Goal: Information Seeking & Learning: Learn about a topic

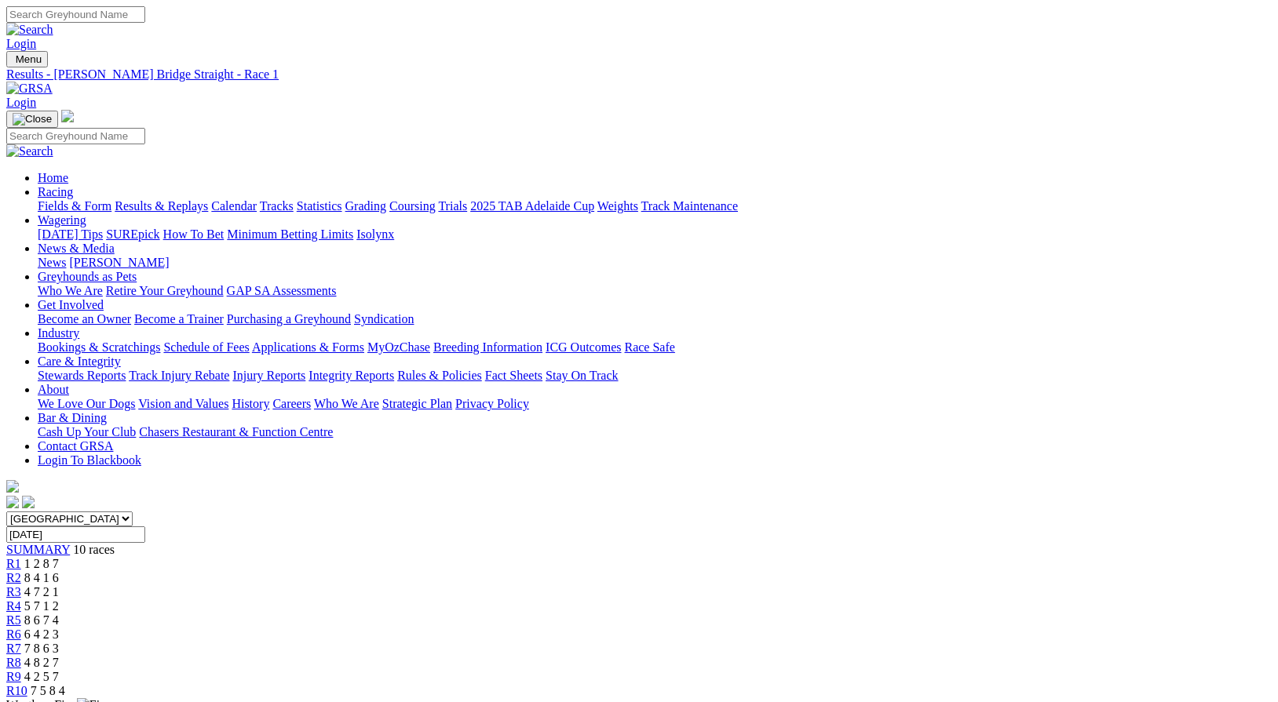
scroll to position [32, 0]
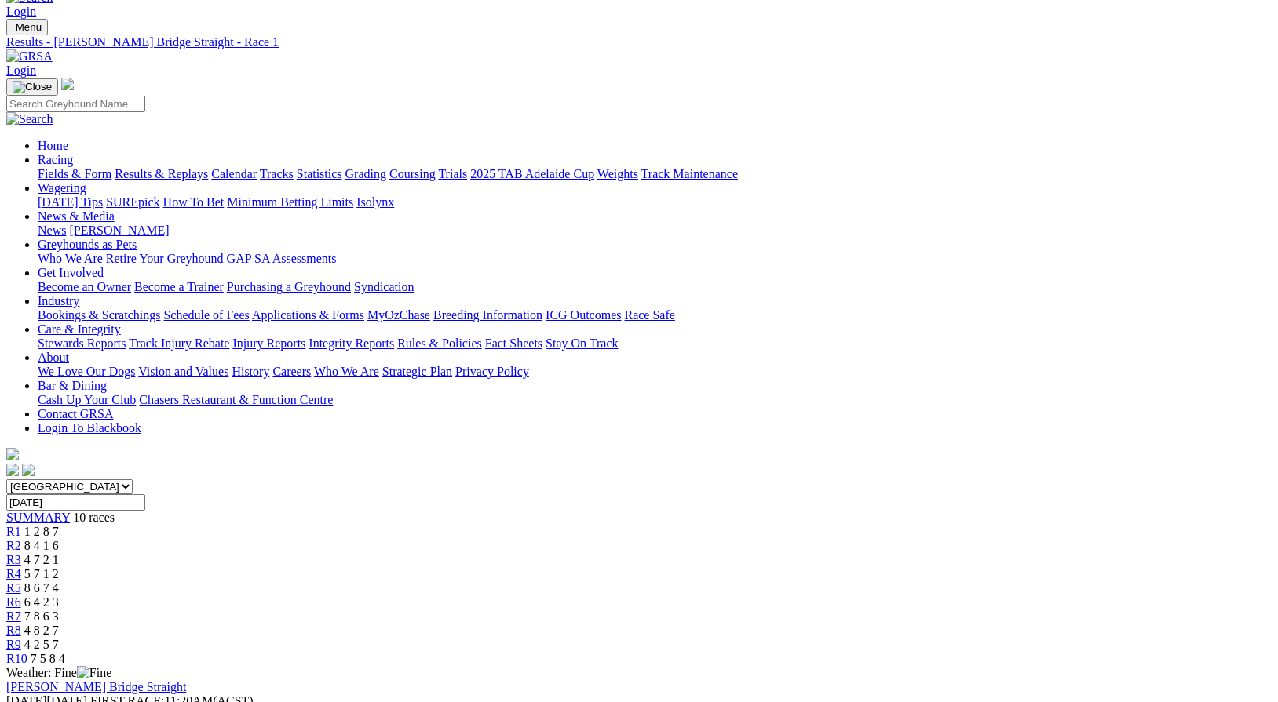
click at [86, 167] on link "Fields & Form" at bounding box center [75, 173] width 74 height 13
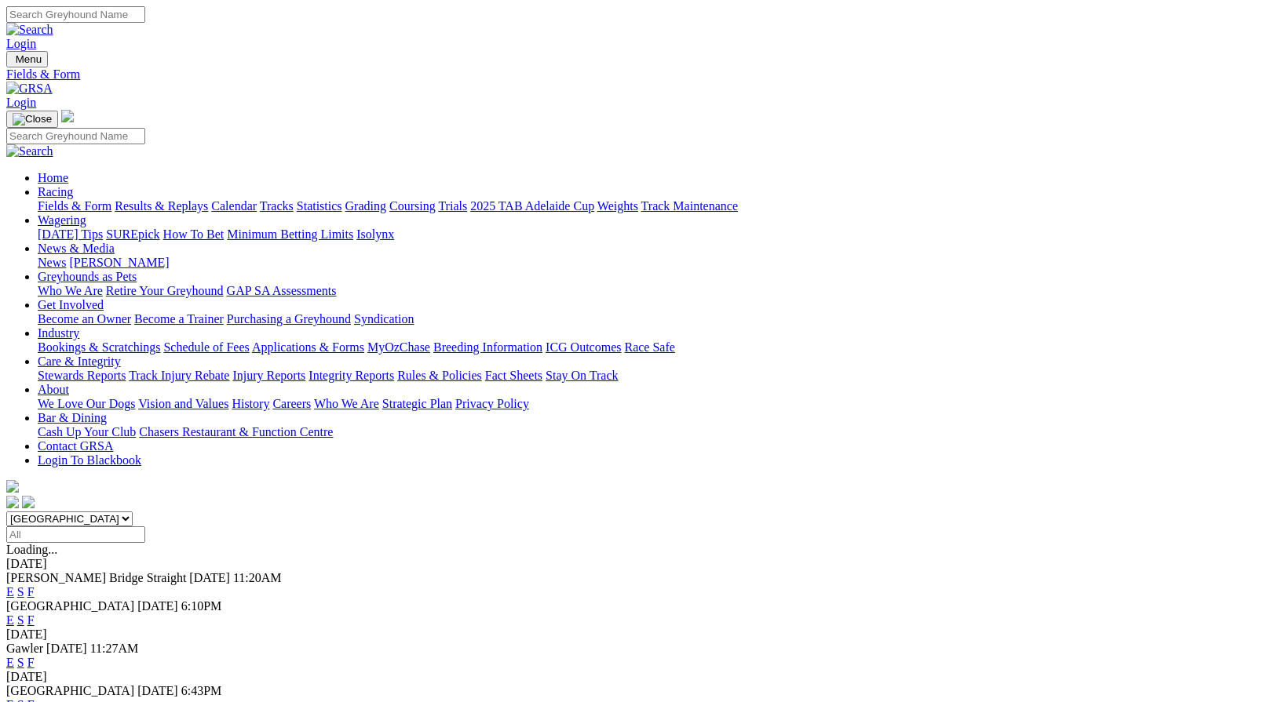
scroll to position [308, 0]
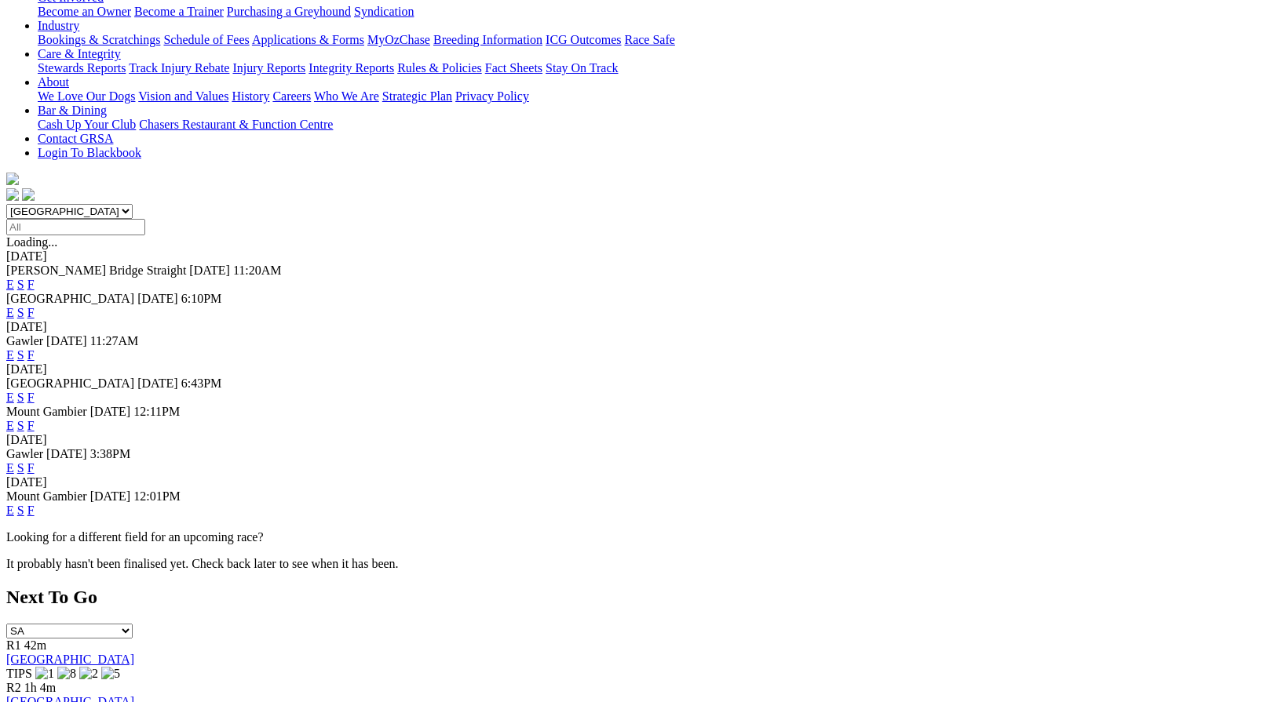
click at [35, 461] on link "F" at bounding box center [30, 467] width 7 height 13
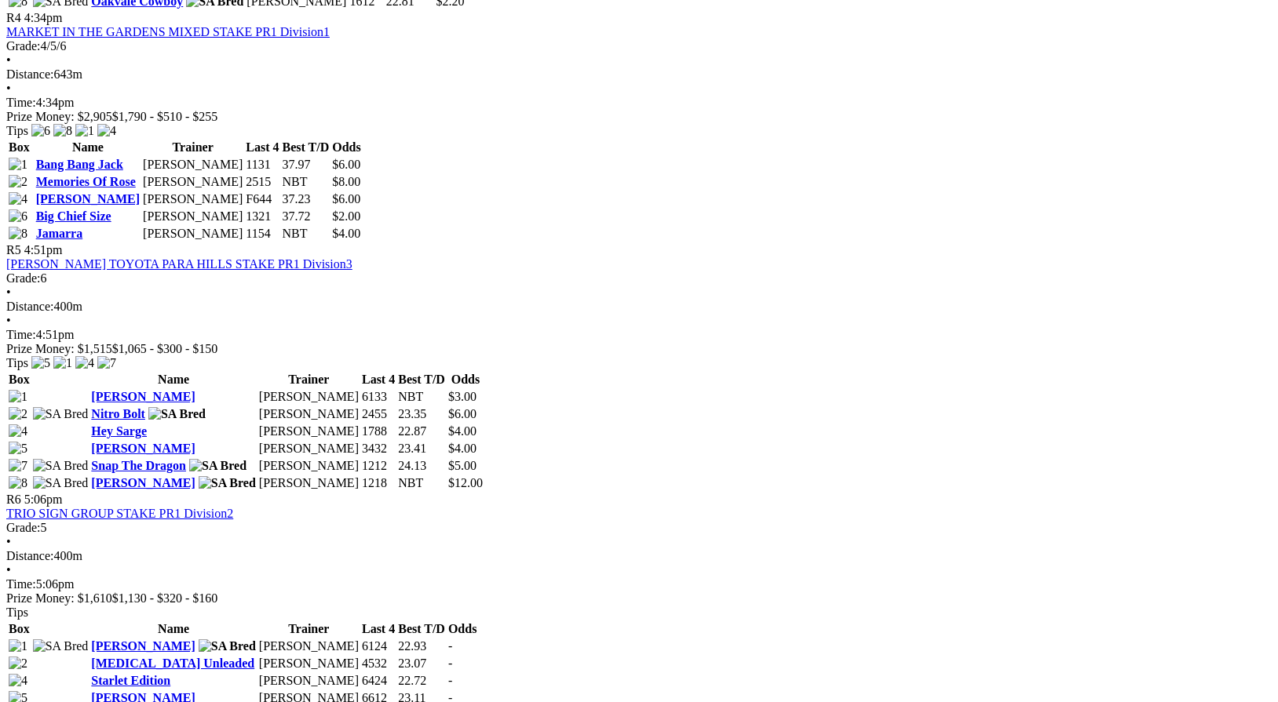
scroll to position [1474, 0]
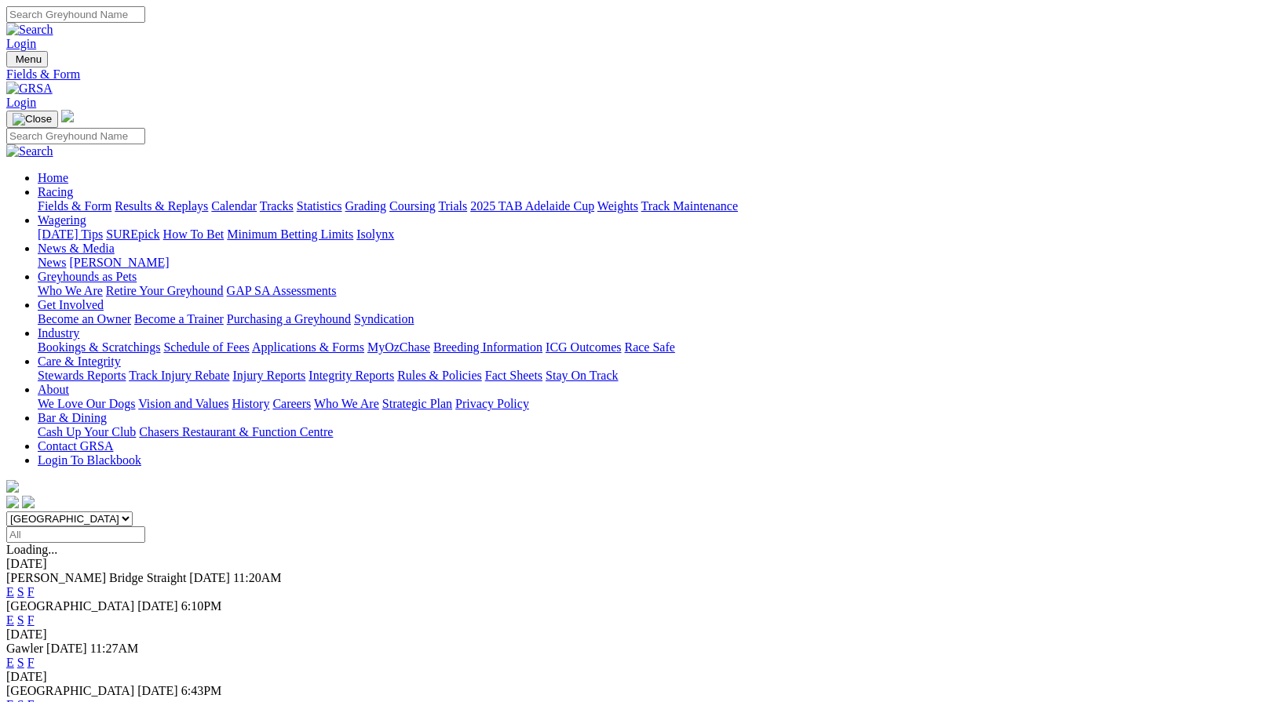
scroll to position [308, 0]
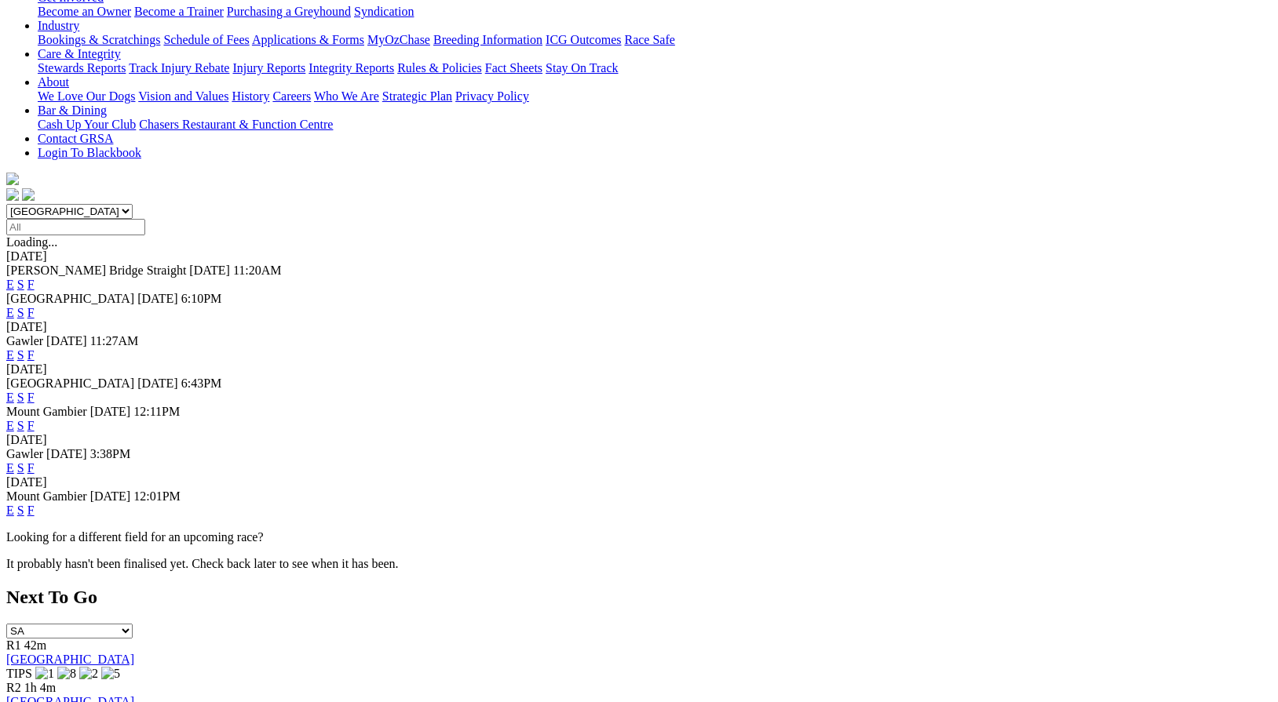
click at [35, 504] on link "F" at bounding box center [30, 510] width 7 height 13
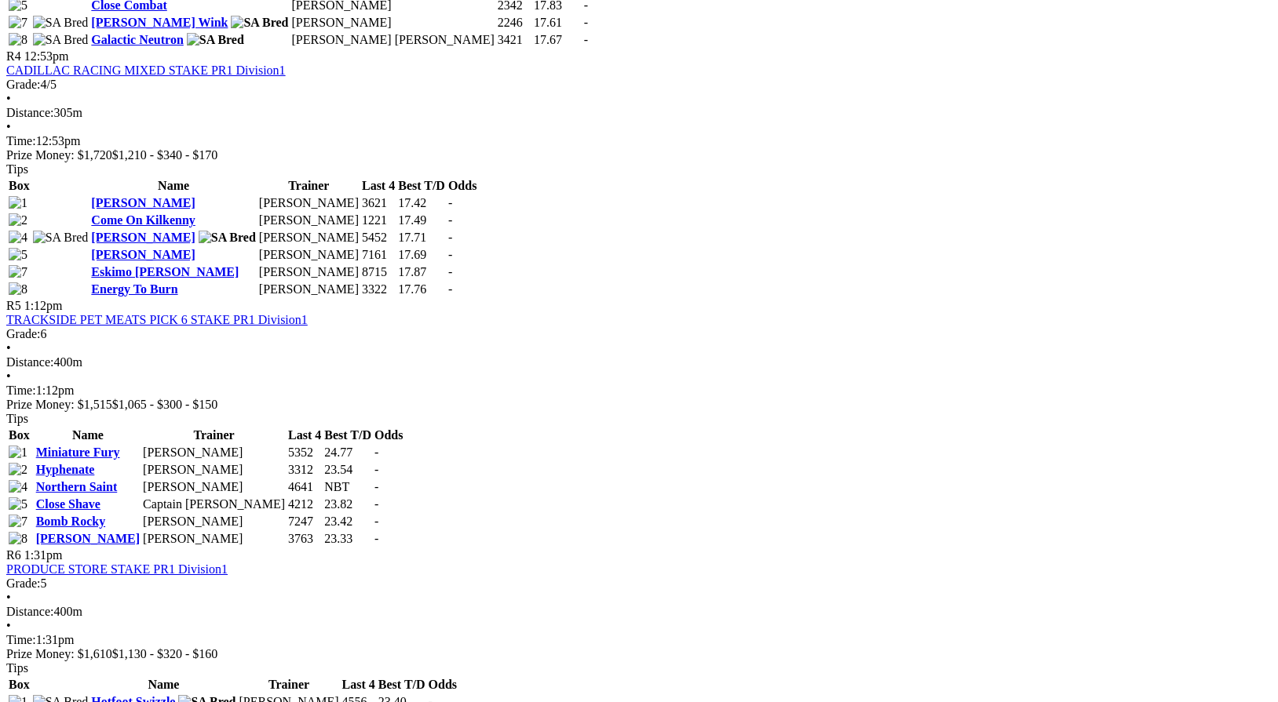
scroll to position [1489, 0]
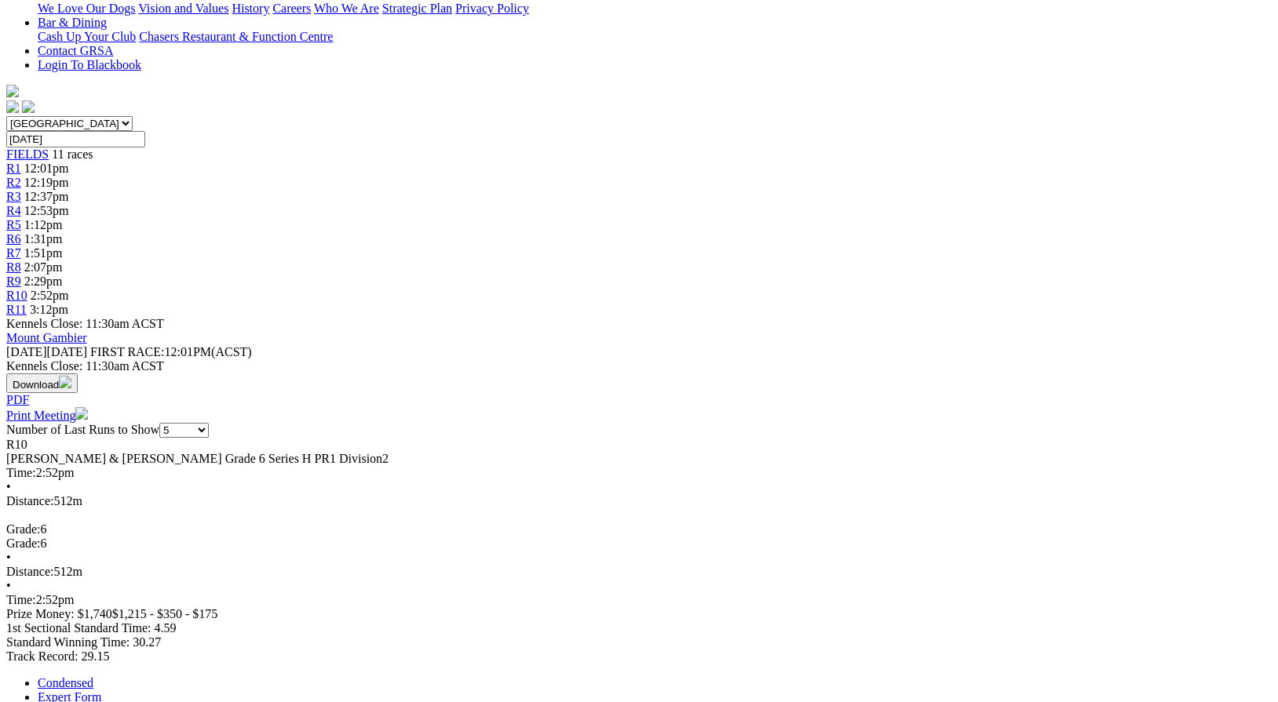
scroll to position [391, 0]
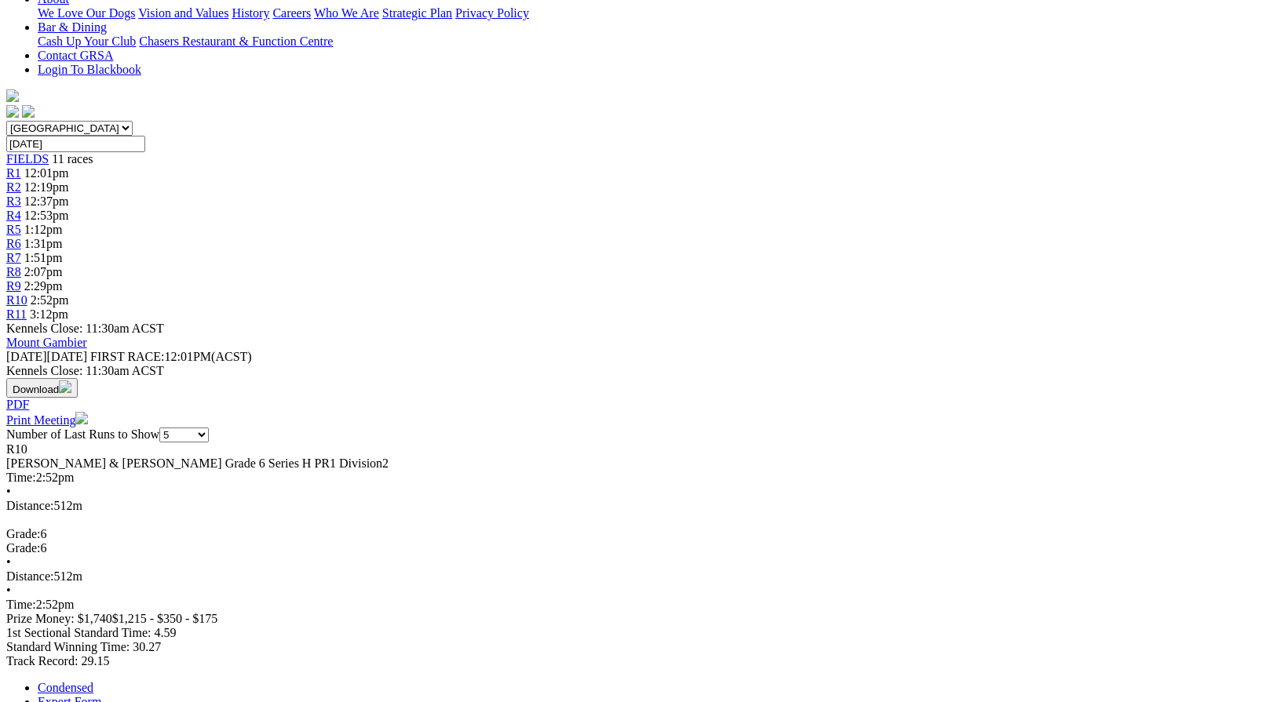
click at [101, 695] on link "Expert Form" at bounding box center [70, 701] width 64 height 13
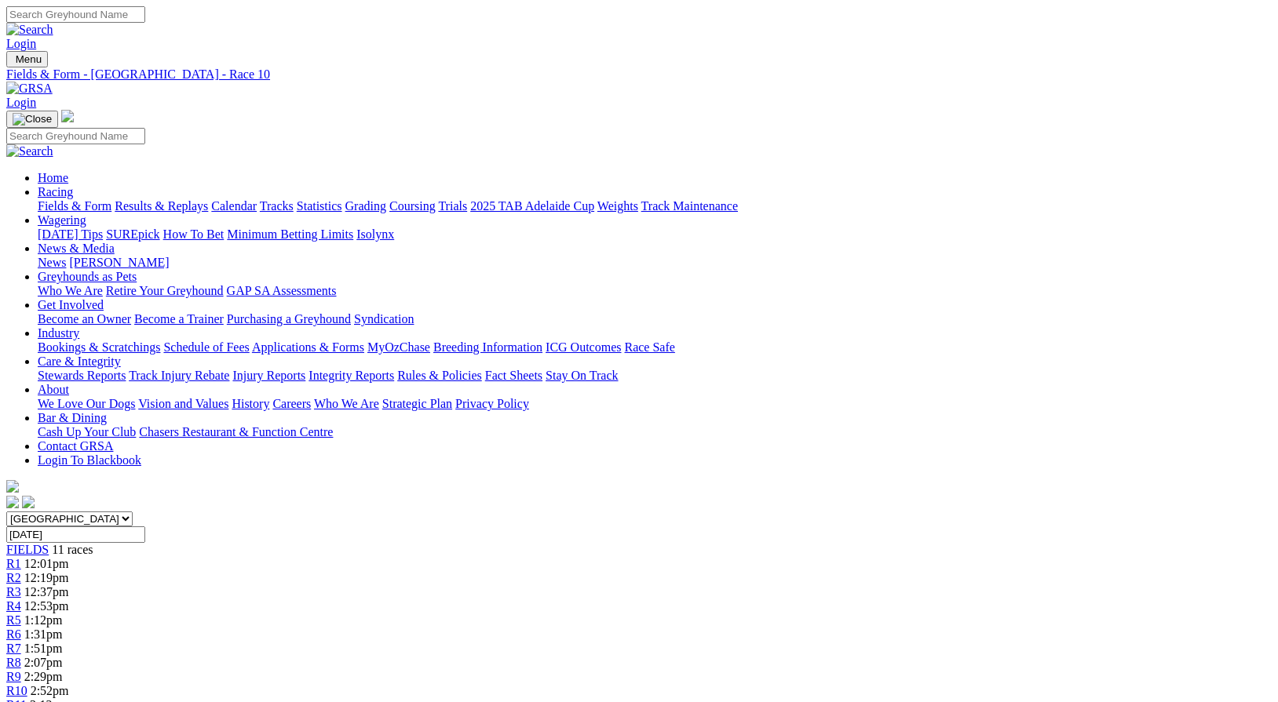
scroll to position [0, 0]
click at [394, 369] on link "Integrity Reports" at bounding box center [351, 375] width 86 height 13
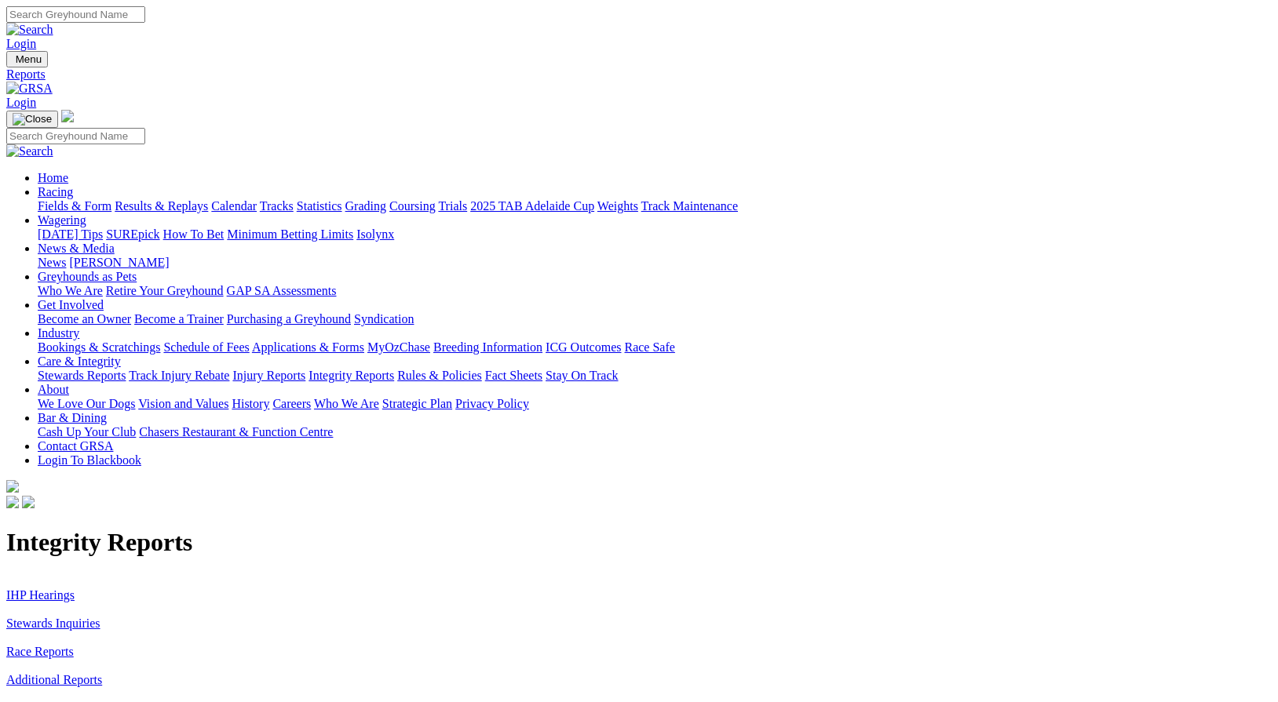
click at [100, 617] on link "Stewards Inquiries" at bounding box center [53, 623] width 94 height 13
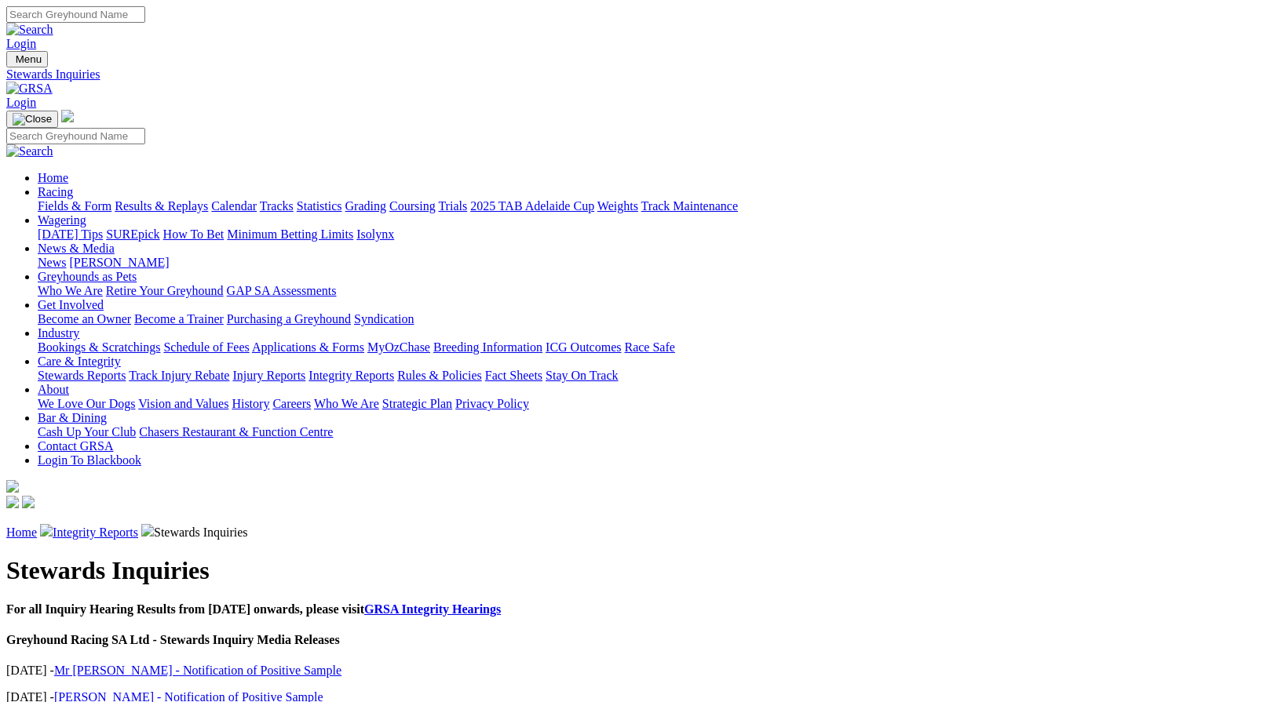
click at [126, 369] on link "Stewards Reports" at bounding box center [82, 375] width 88 height 13
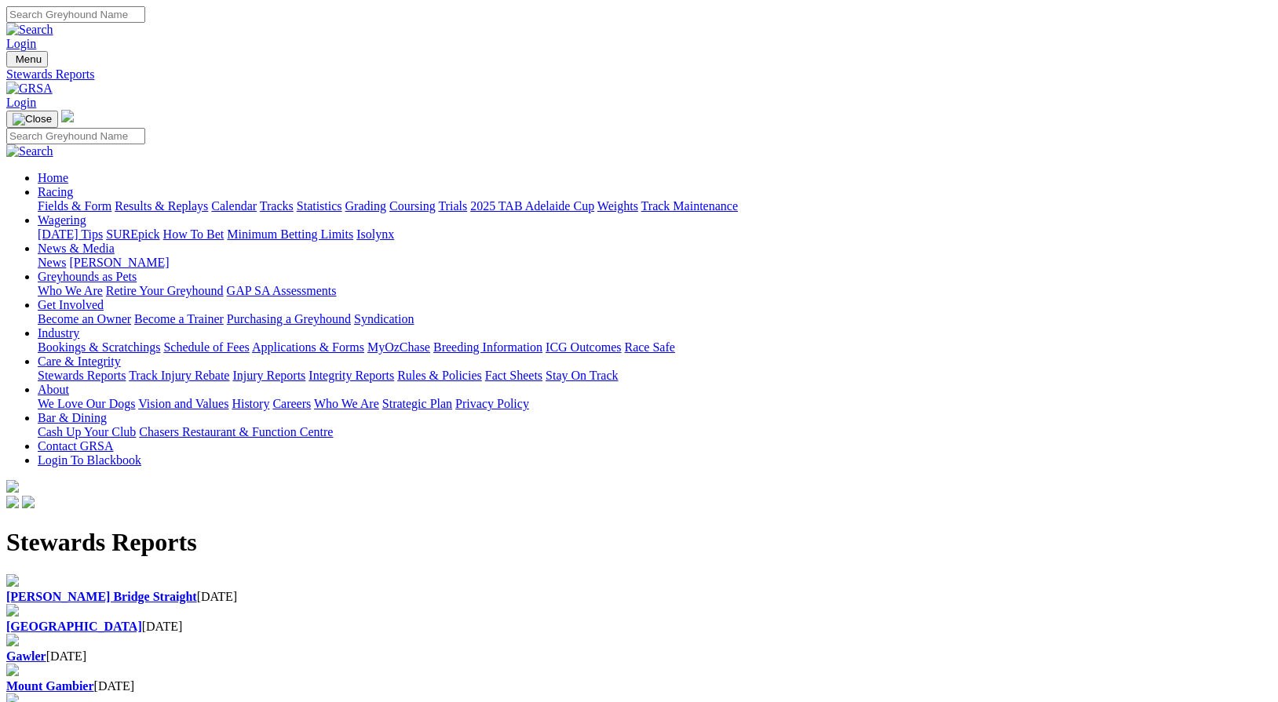
click at [46, 650] on b "Gawler" at bounding box center [26, 656] width 40 height 13
